Goal: Task Accomplishment & Management: Manage account settings

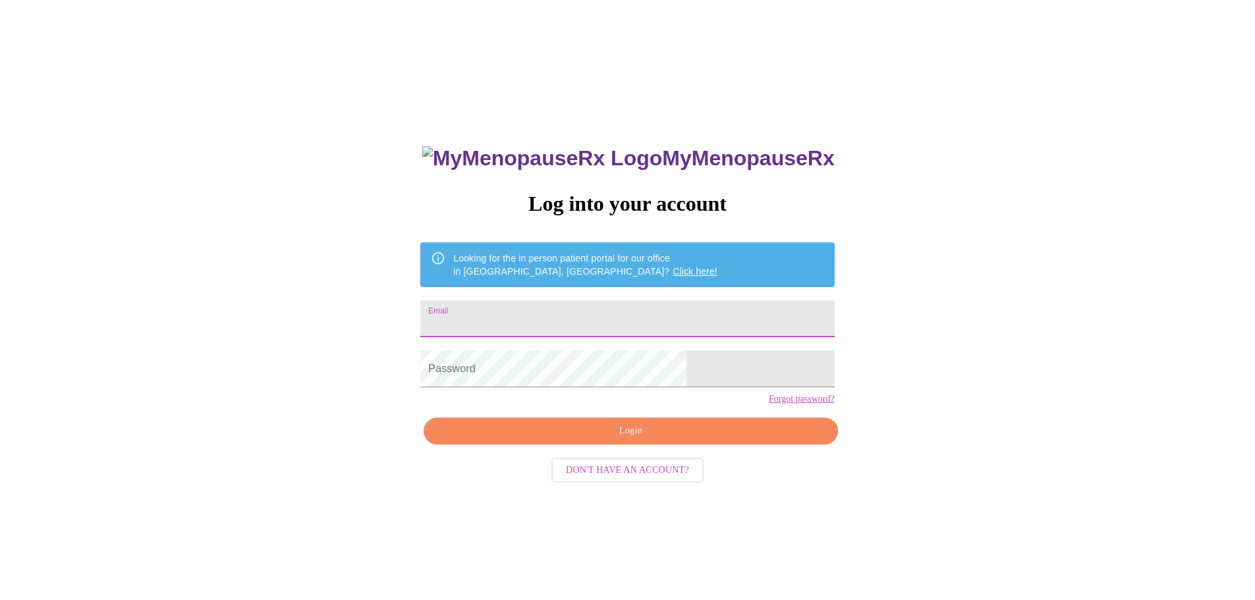
click at [561, 318] on input "Email" at bounding box center [627, 318] width 414 height 37
type input "[EMAIL_ADDRESS][DOMAIN_NAME]"
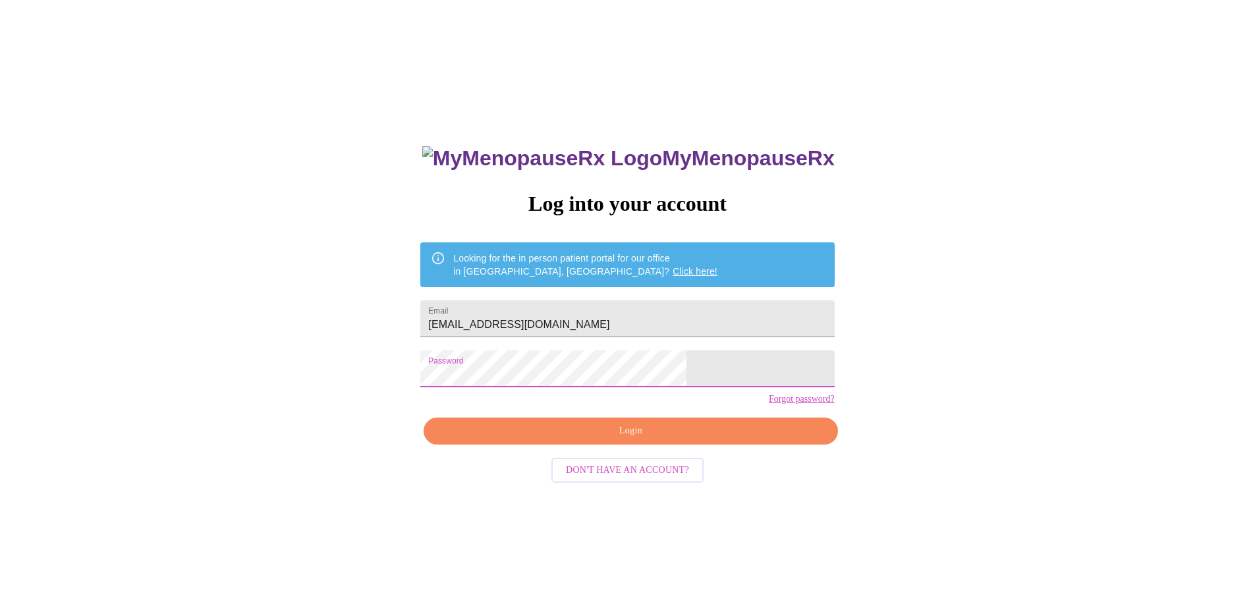
click at [608, 439] on span "Login" at bounding box center [630, 431] width 383 height 16
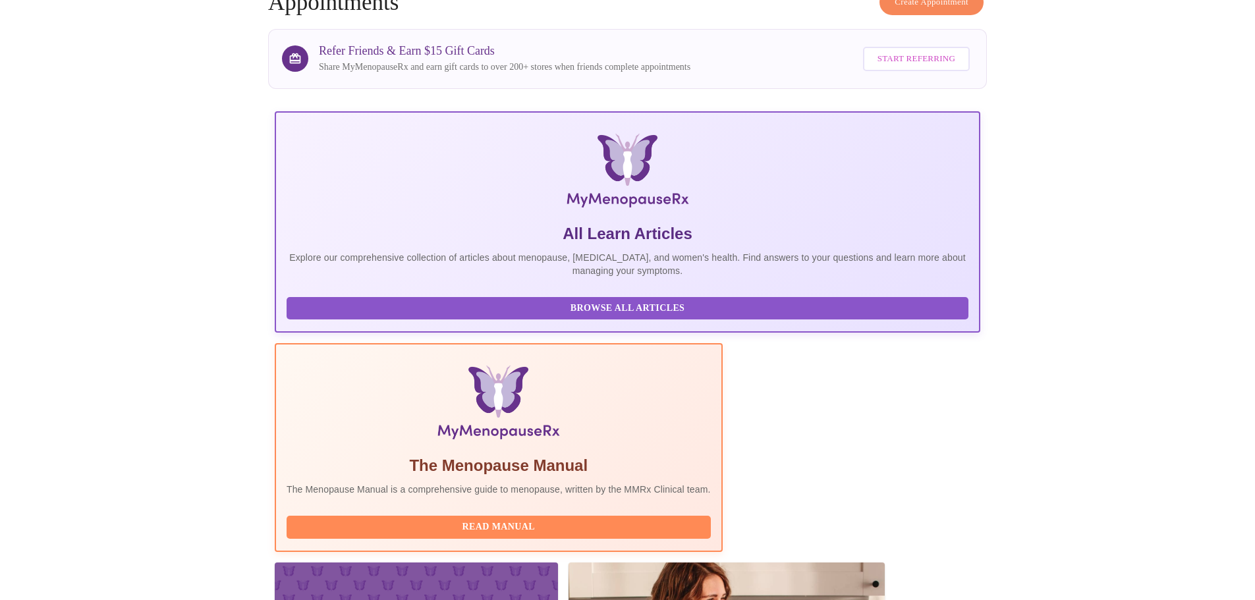
scroll to position [121, 0]
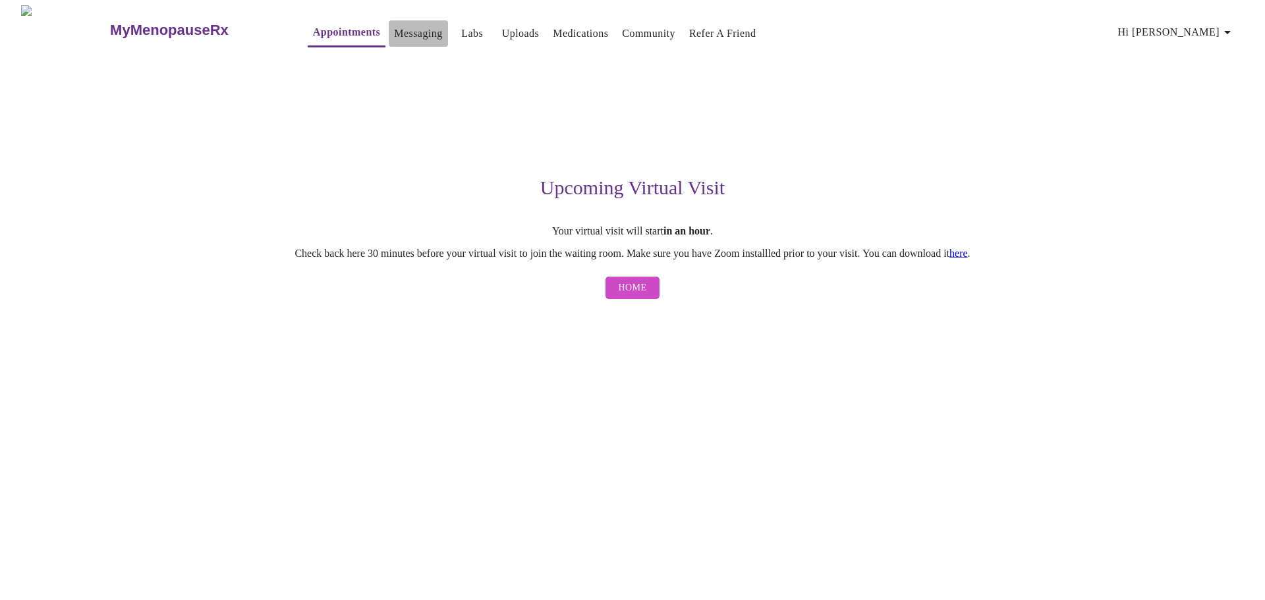
click at [394, 26] on link "Messaging" at bounding box center [418, 33] width 48 height 18
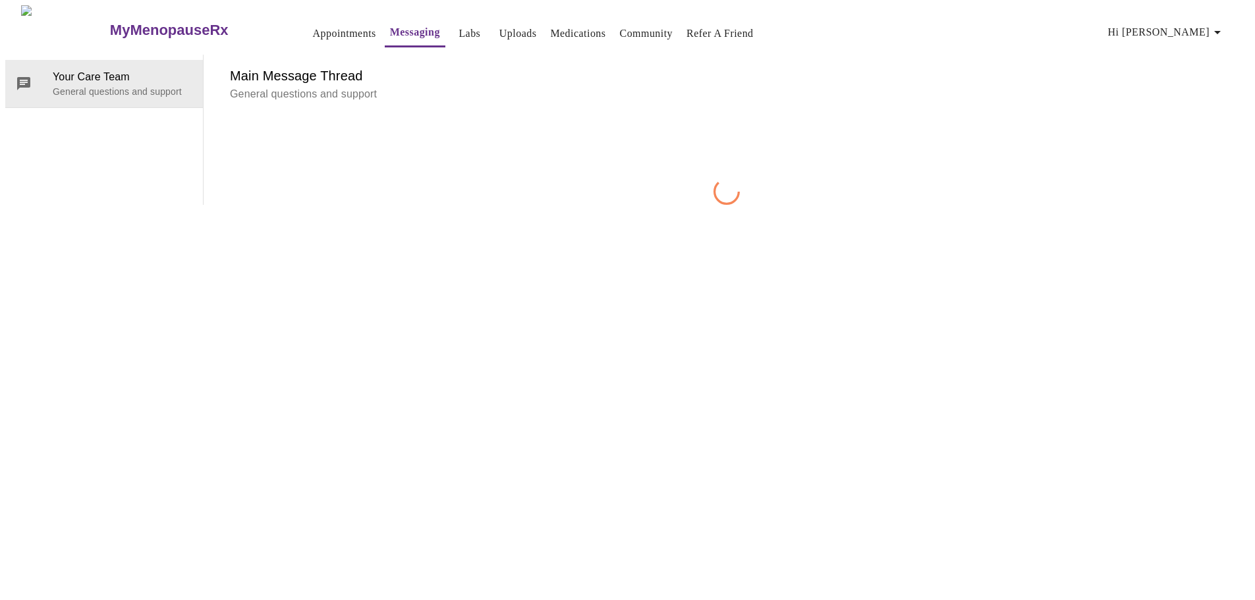
scroll to position [49, 0]
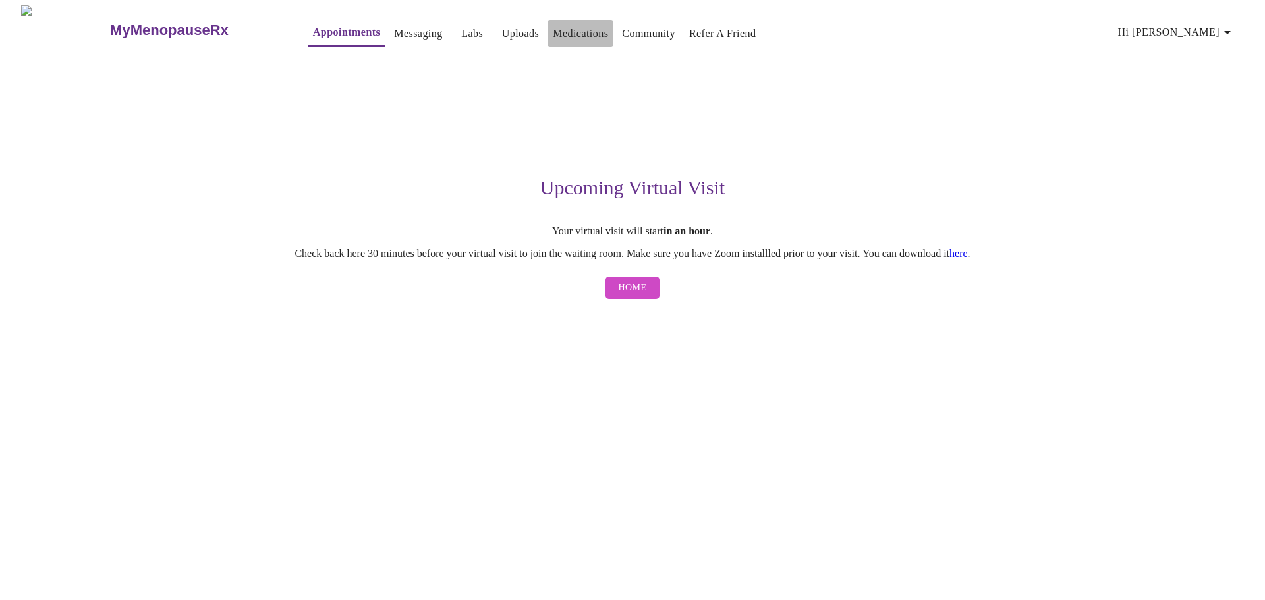
click at [572, 32] on link "Medications" at bounding box center [580, 33] width 55 height 18
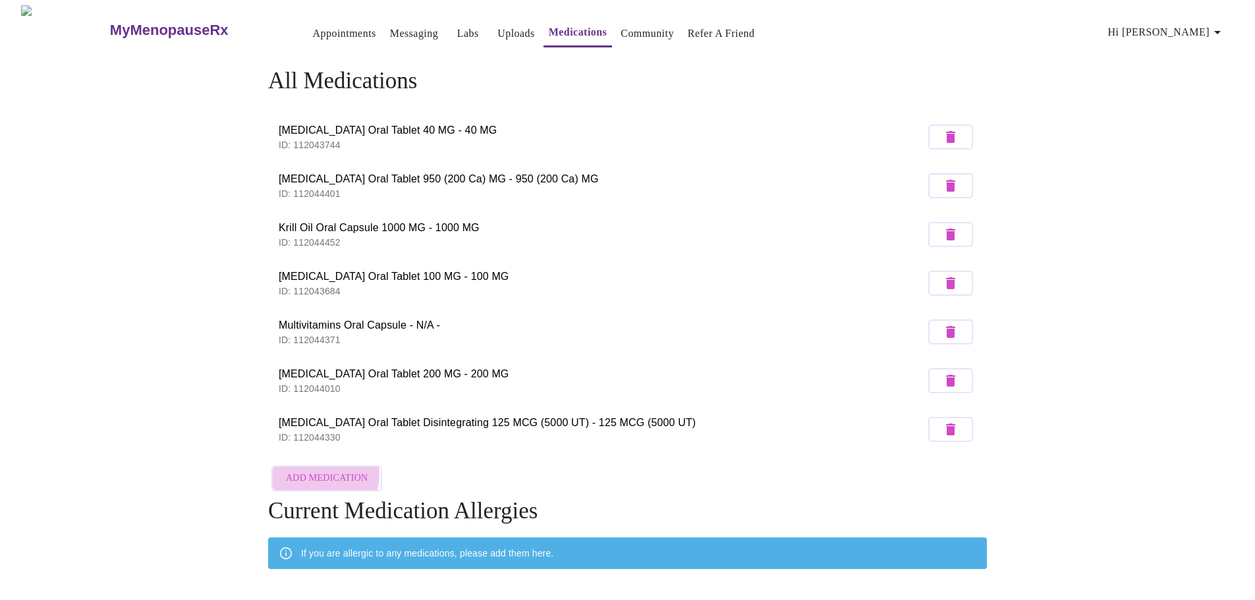
click at [324, 470] on span "Add Medication" at bounding box center [327, 478] width 82 height 16
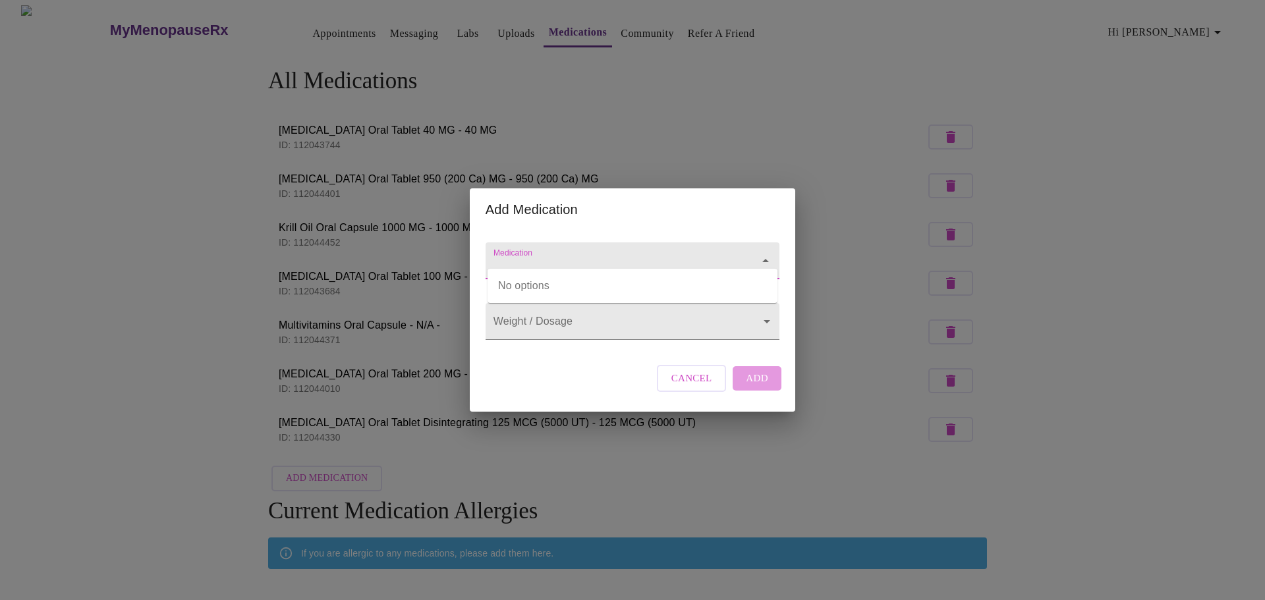
click at [532, 255] on input "Medication" at bounding box center [614, 267] width 246 height 24
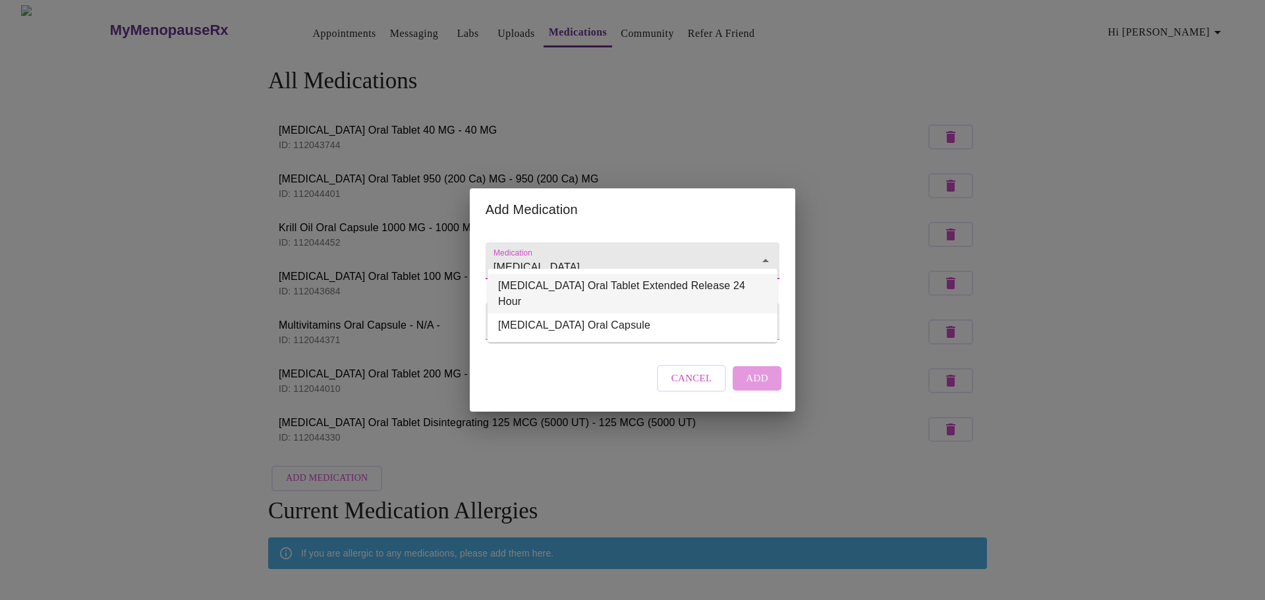
click at [585, 289] on li "[MEDICAL_DATA] Oral Tablet Extended Release 24 Hour" at bounding box center [633, 294] width 290 height 40
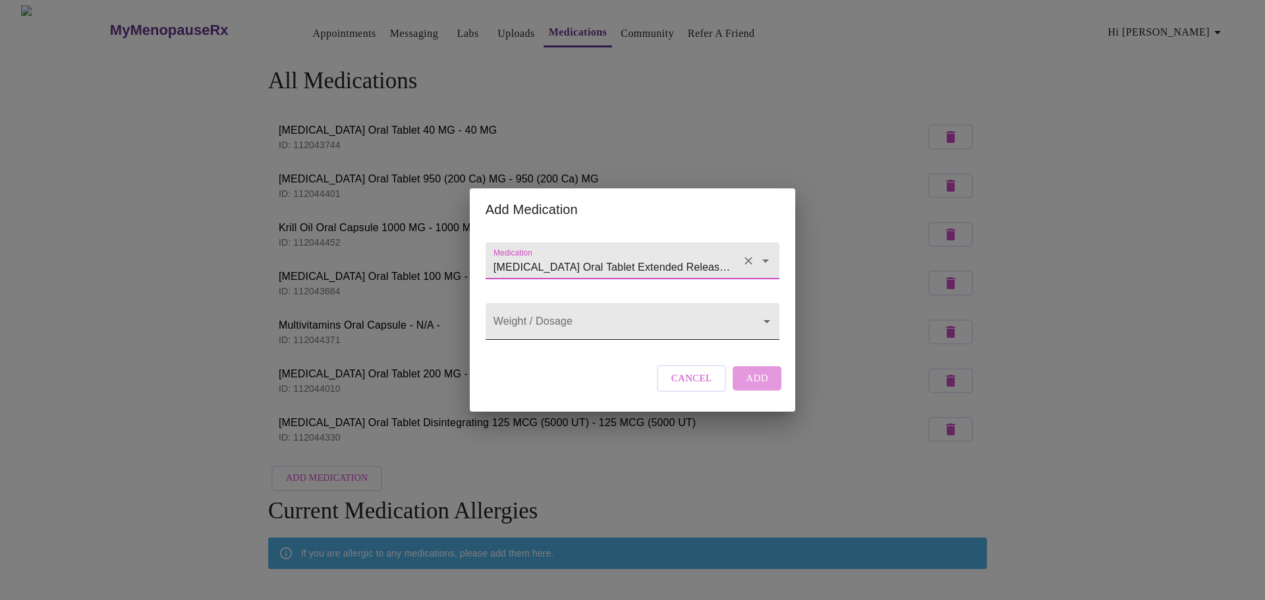
type input "[MEDICAL_DATA] Oral Tablet Extended Release 24 Hour"
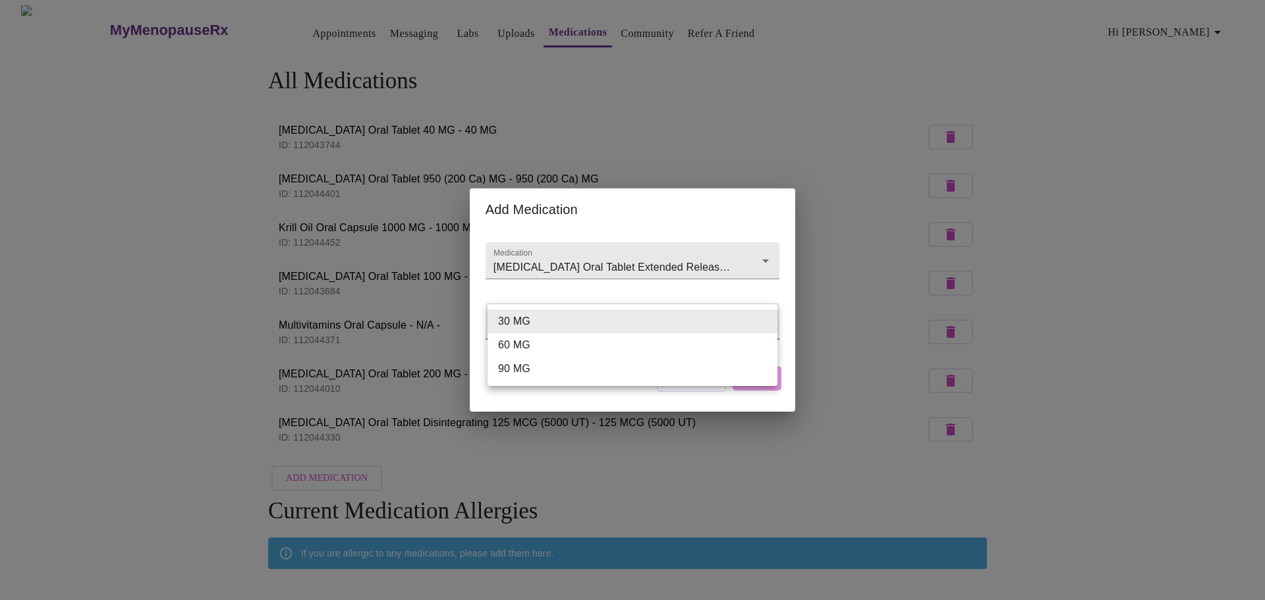
click at [621, 327] on body "MyMenopauseRx Appointments Messaging Labs Uploads Medications Community Refer a…" at bounding box center [632, 355] width 1255 height 701
click at [570, 323] on li "30 MG" at bounding box center [633, 322] width 290 height 24
type input "30 MG"
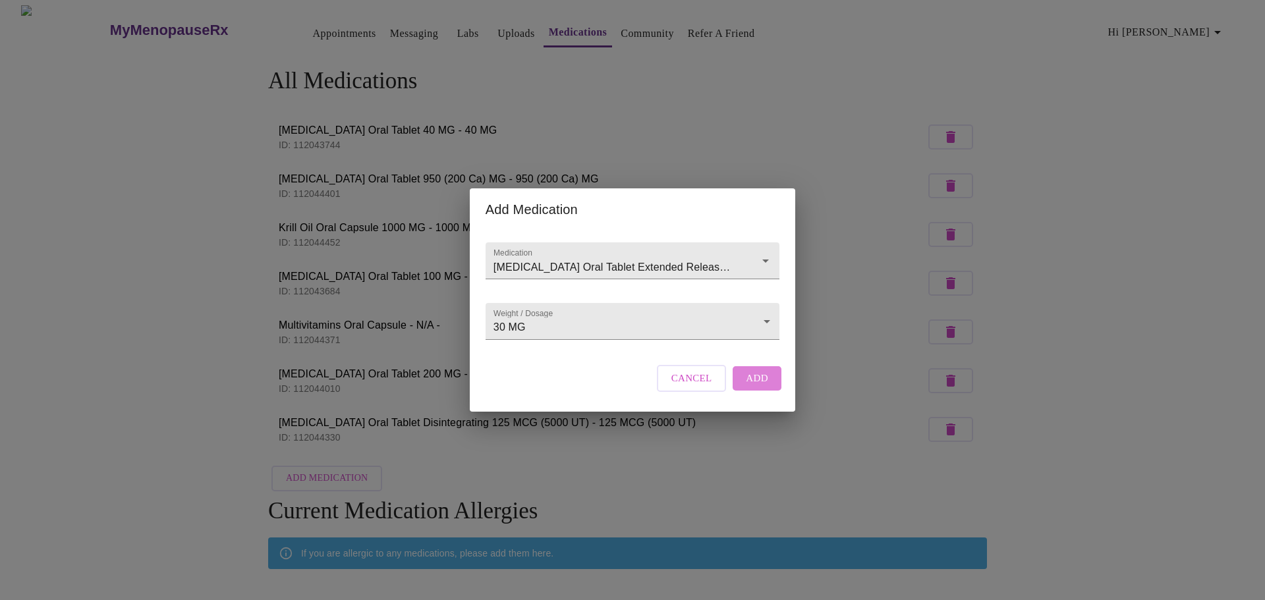
click at [754, 387] on span "Add" at bounding box center [757, 378] width 22 height 17
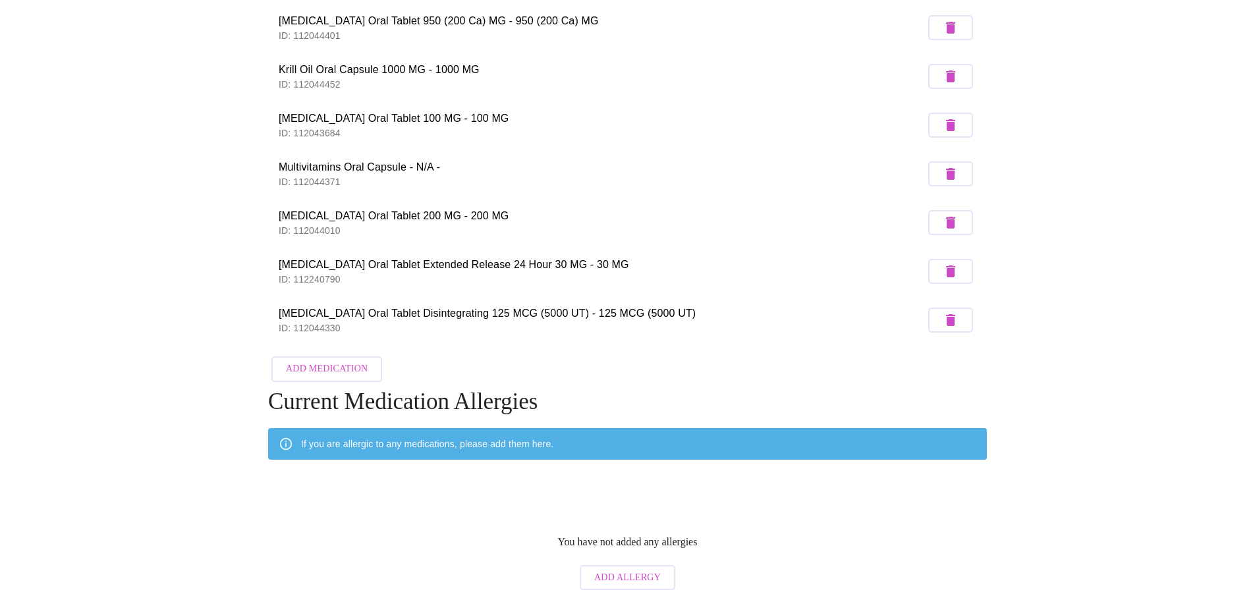
scroll to position [159, 0]
click at [611, 572] on span "Add Allergy" at bounding box center [627, 577] width 67 height 16
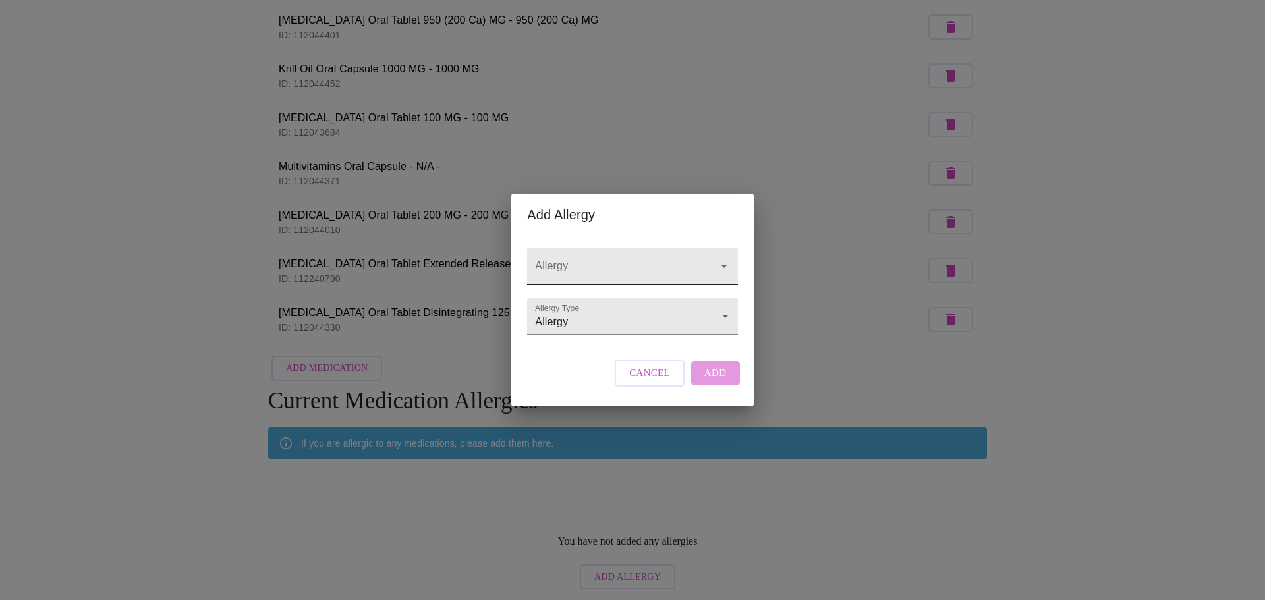
click at [575, 260] on input "Allergy" at bounding box center [613, 272] width 162 height 24
click at [837, 386] on div "Add Allergy Allergy Allergy Type Allergy Allergy Cancel Add" at bounding box center [632, 300] width 1265 height 600
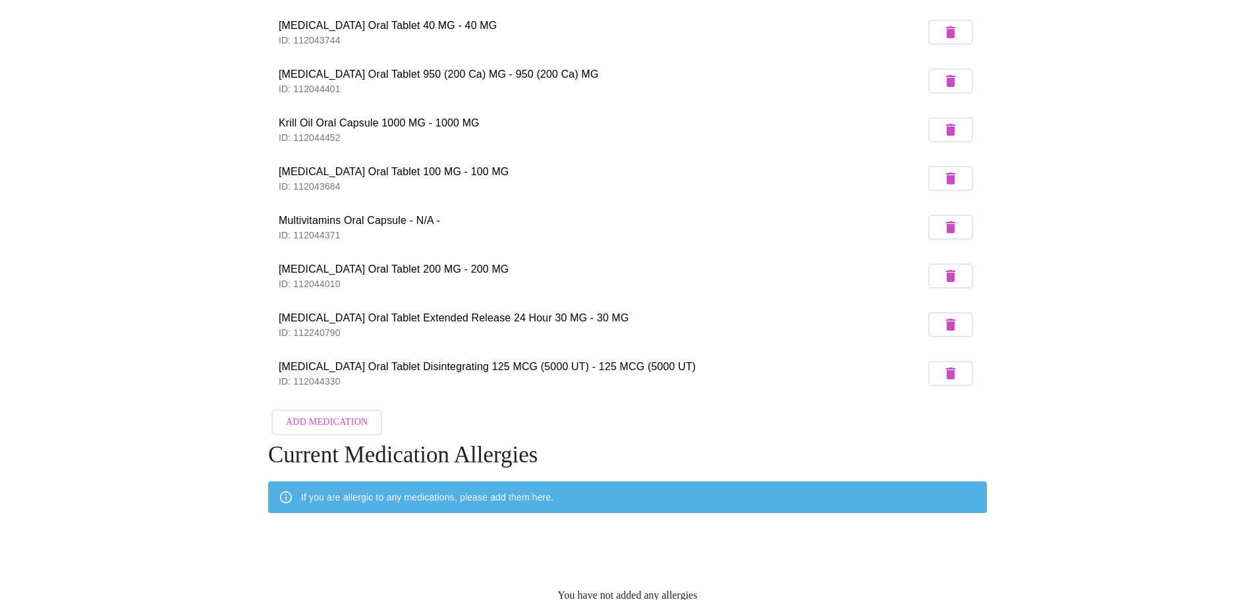
scroll to position [0, 0]
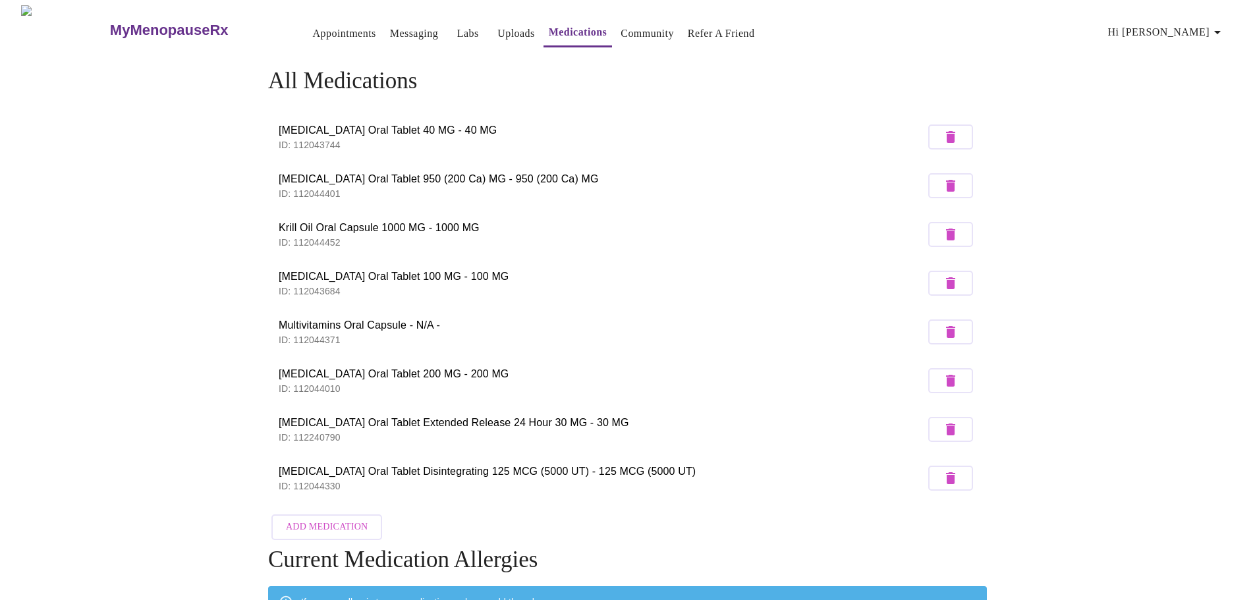
click at [631, 24] on link "Community" at bounding box center [647, 33] width 53 height 18
